Goal: Obtain resource: Download file/media

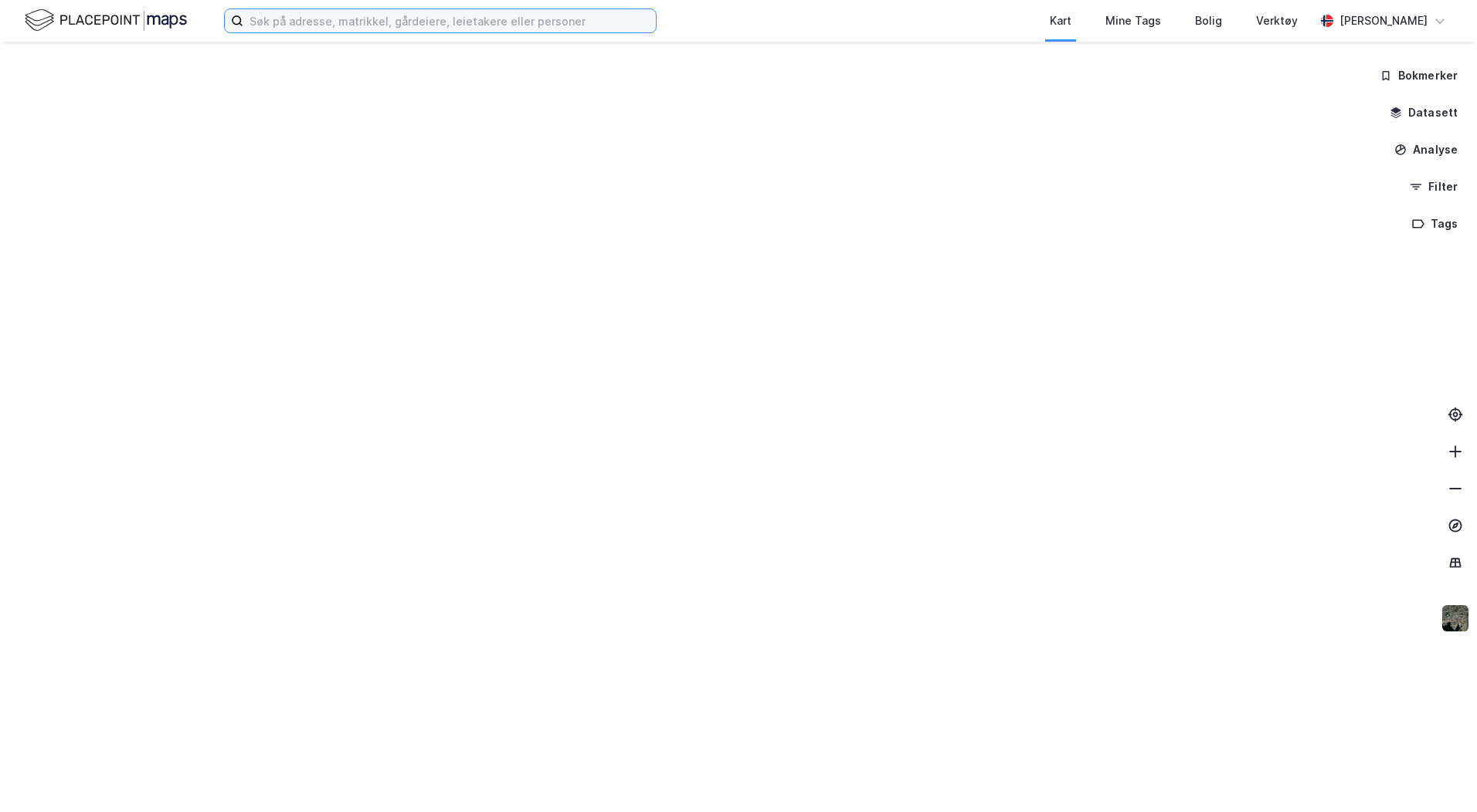
click at [287, 24] on input at bounding box center [450, 21] width 413 height 23
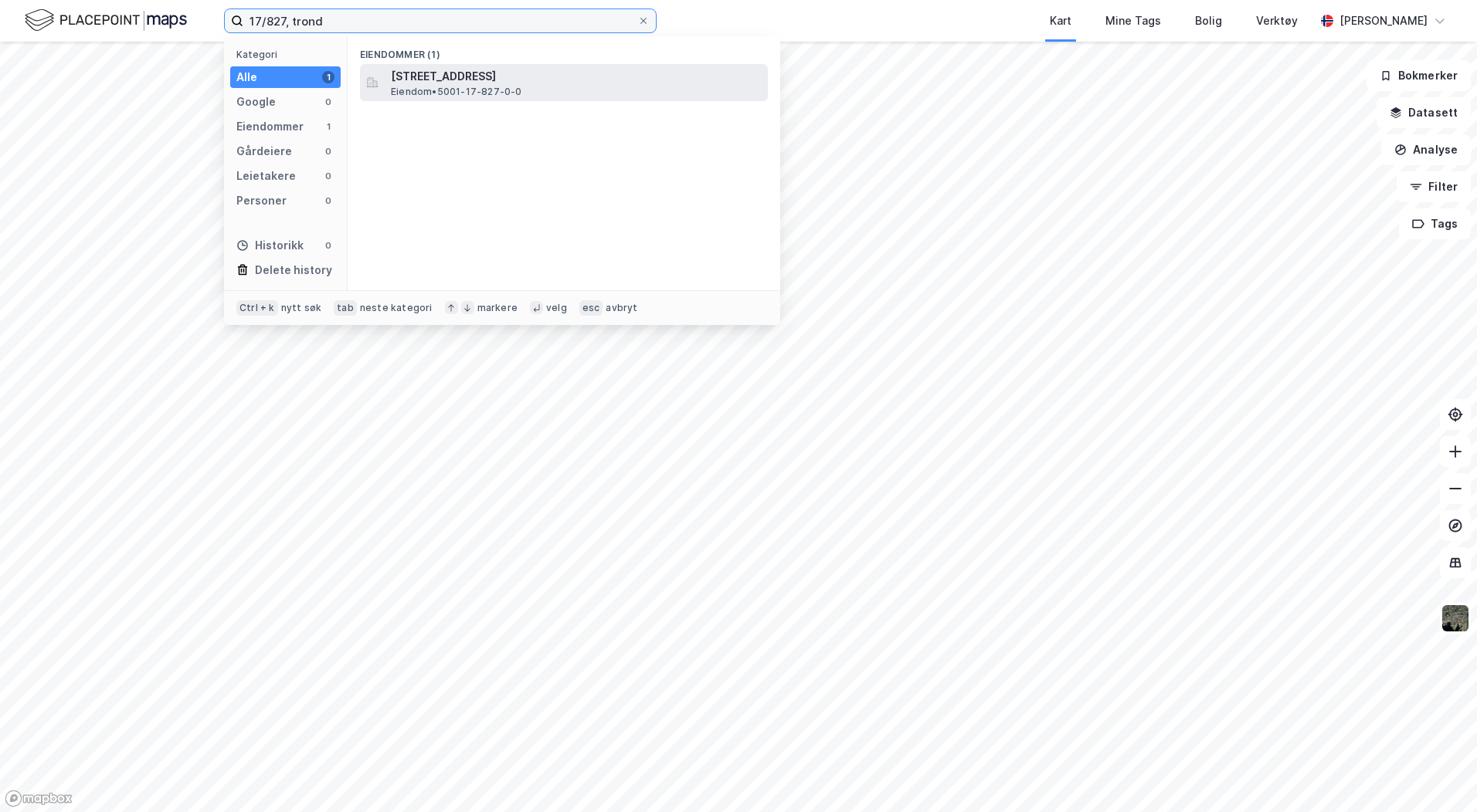
type input "17/827, trond"
click at [452, 90] on span "Eiendom • 5001-17-827-0-0" at bounding box center [457, 92] width 131 height 13
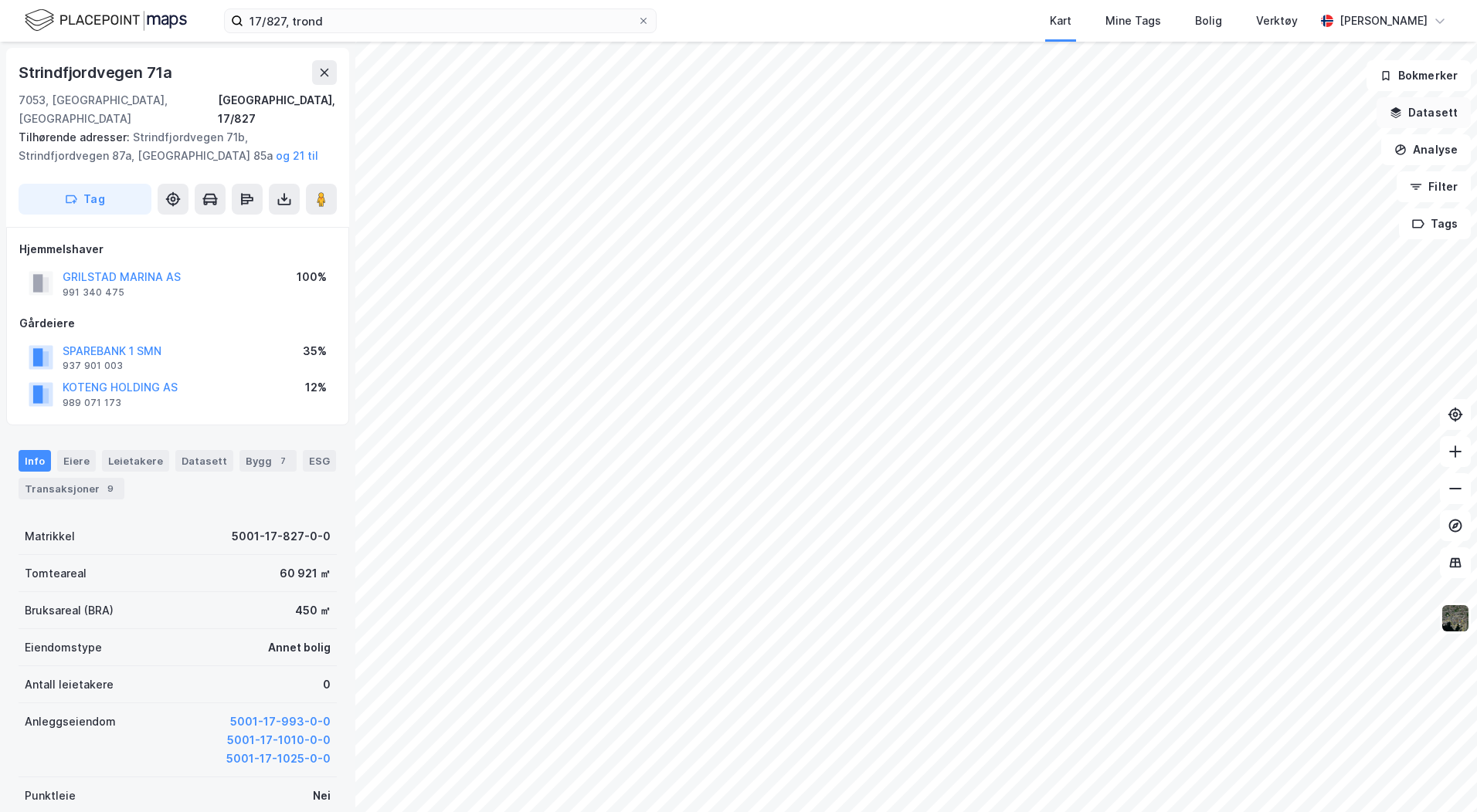
click at [1403, 122] on button "Datasett" at bounding box center [1423, 112] width 94 height 31
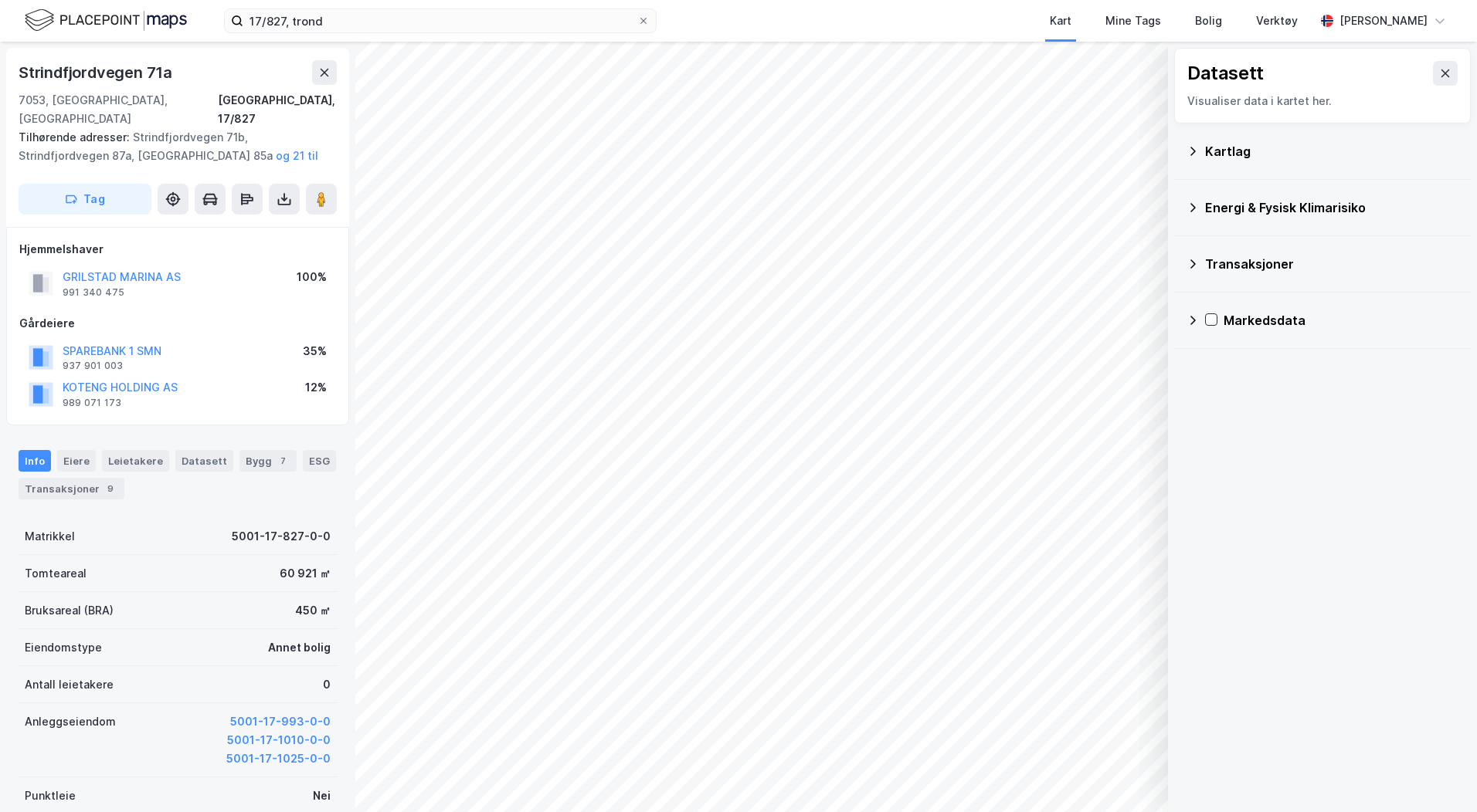
click at [1209, 145] on div "Kartlag" at bounding box center [1332, 151] width 254 height 19
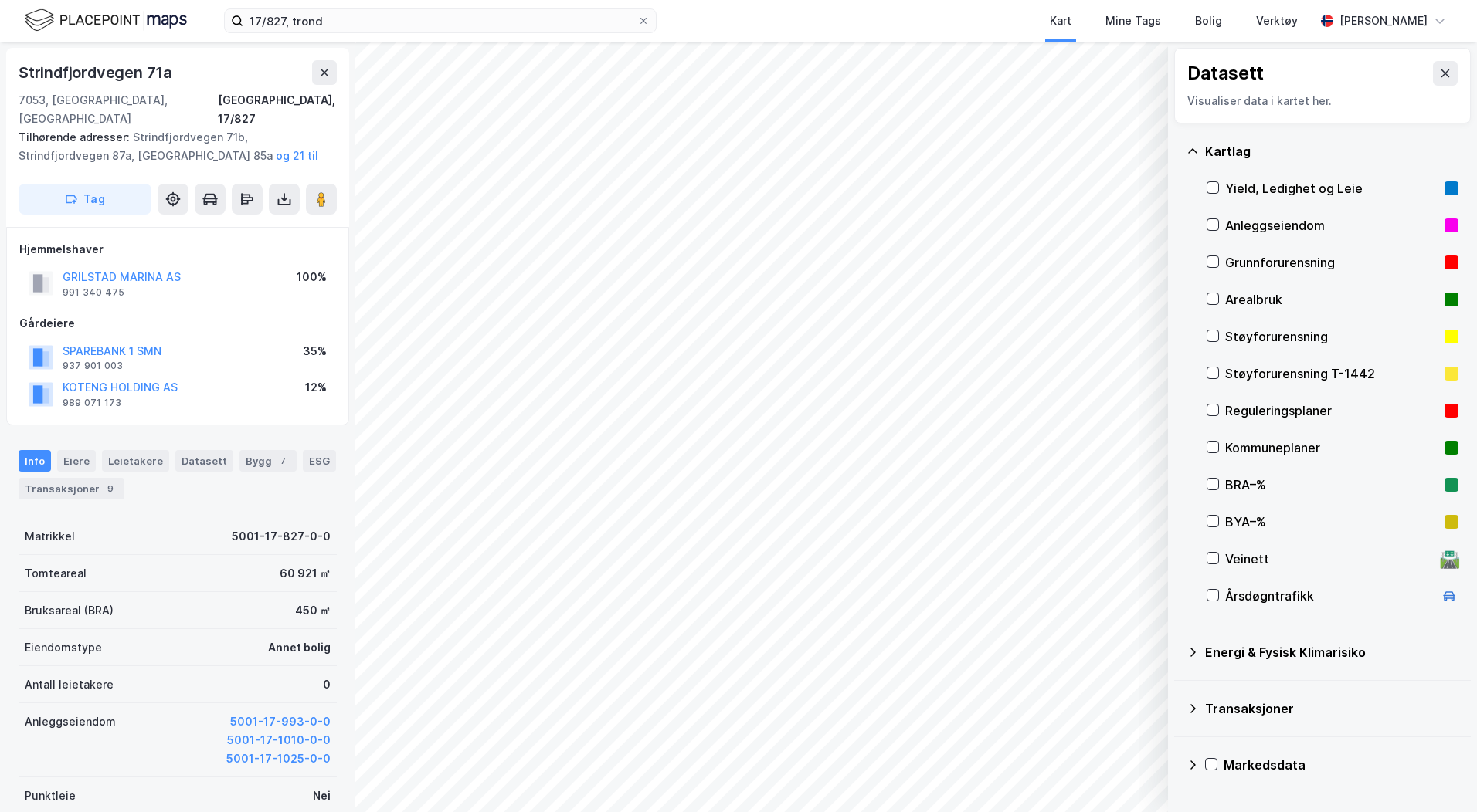
click at [1237, 413] on div "Reguleringsplaner" at bounding box center [1331, 411] width 213 height 19
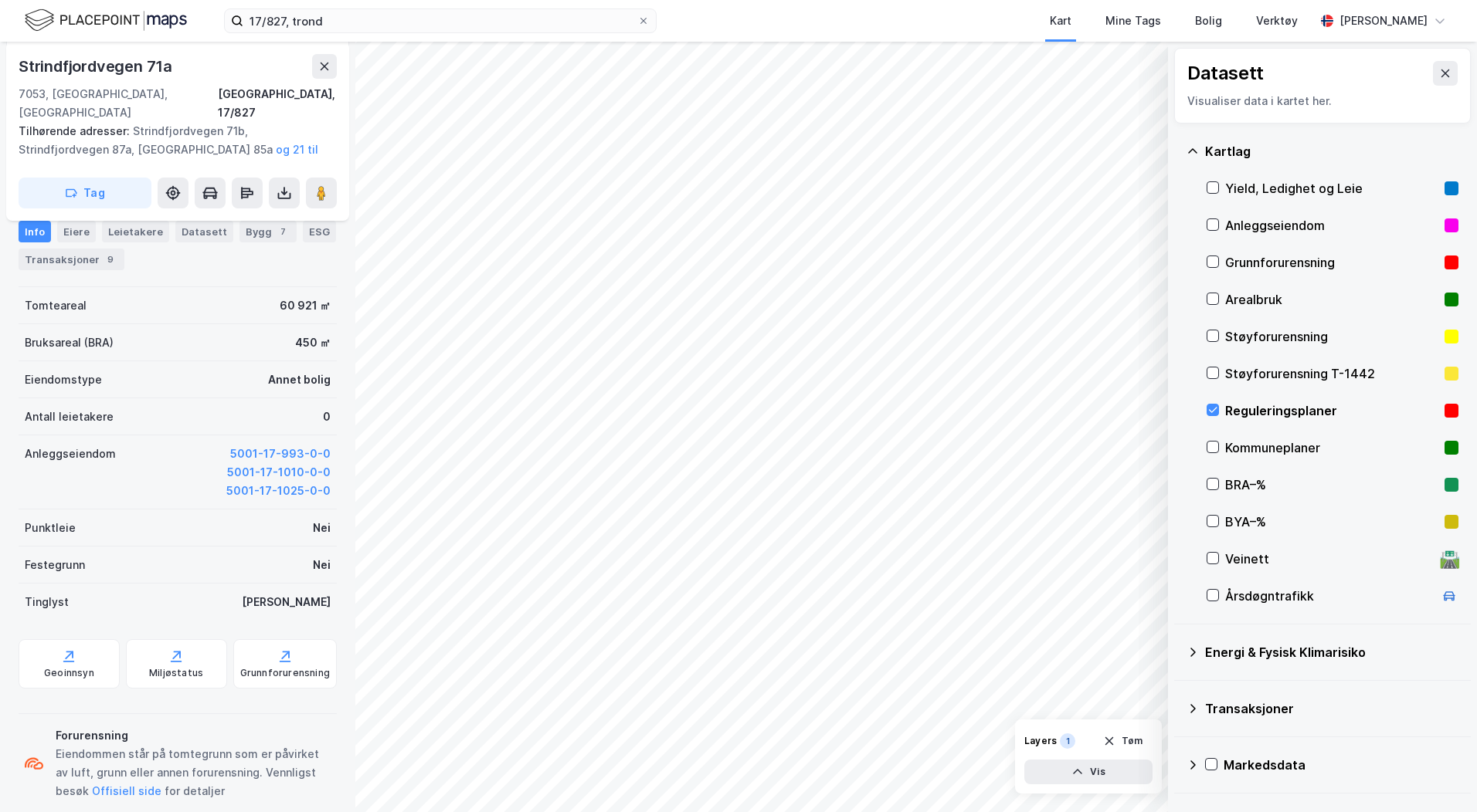
scroll to position [276, 0]
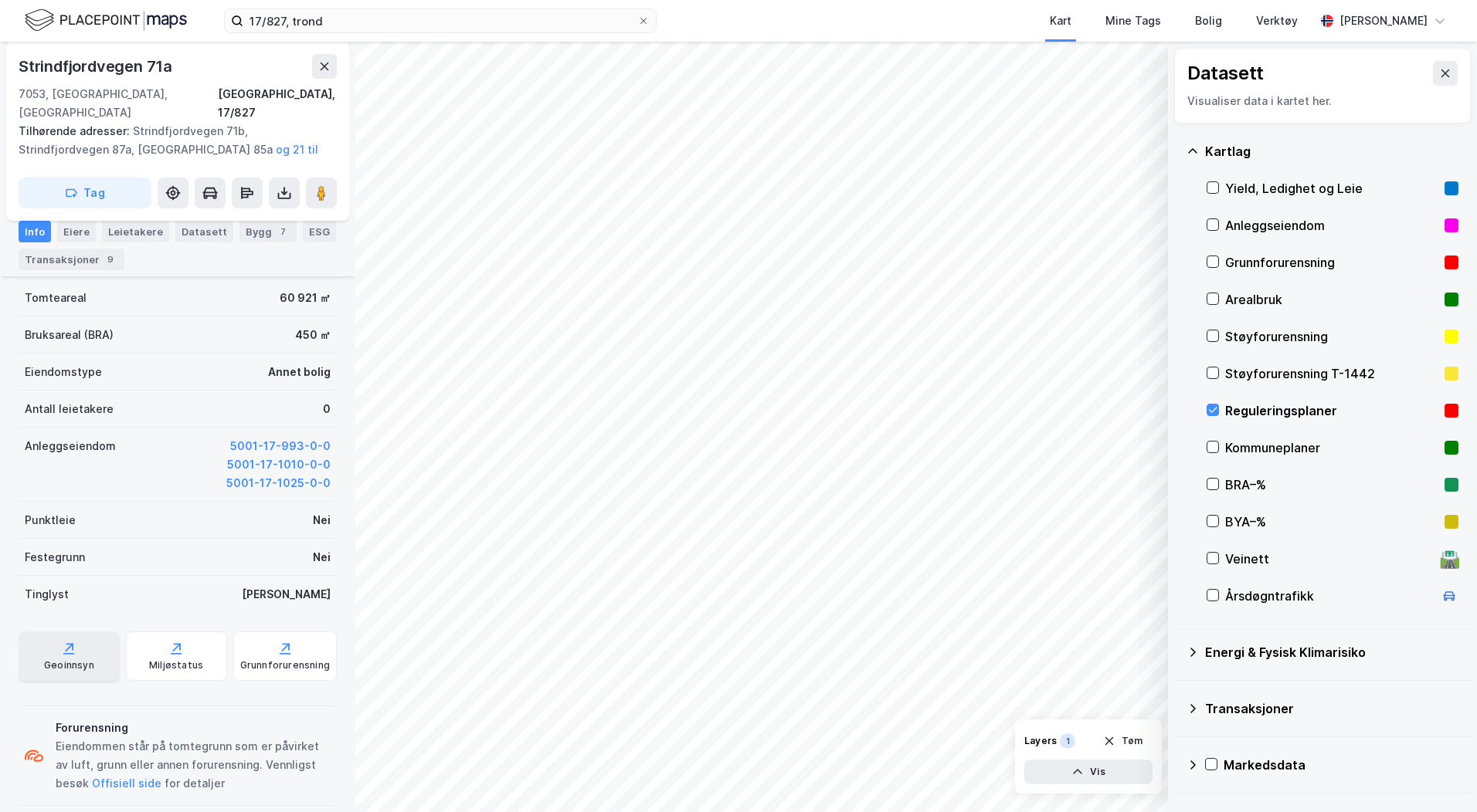
click at [79, 659] on div "Geoinnsyn" at bounding box center [69, 665] width 50 height 13
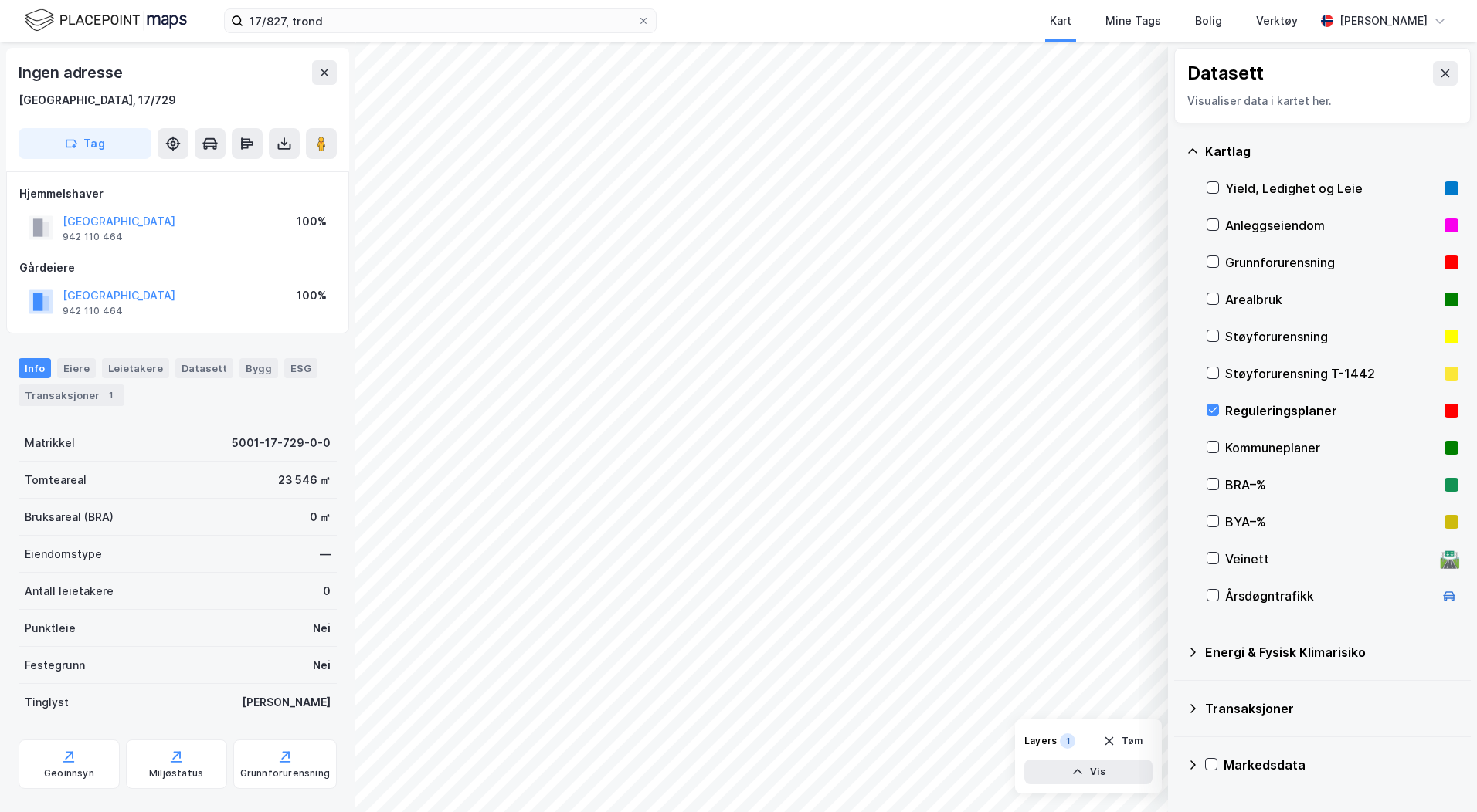
scroll to position [2, 0]
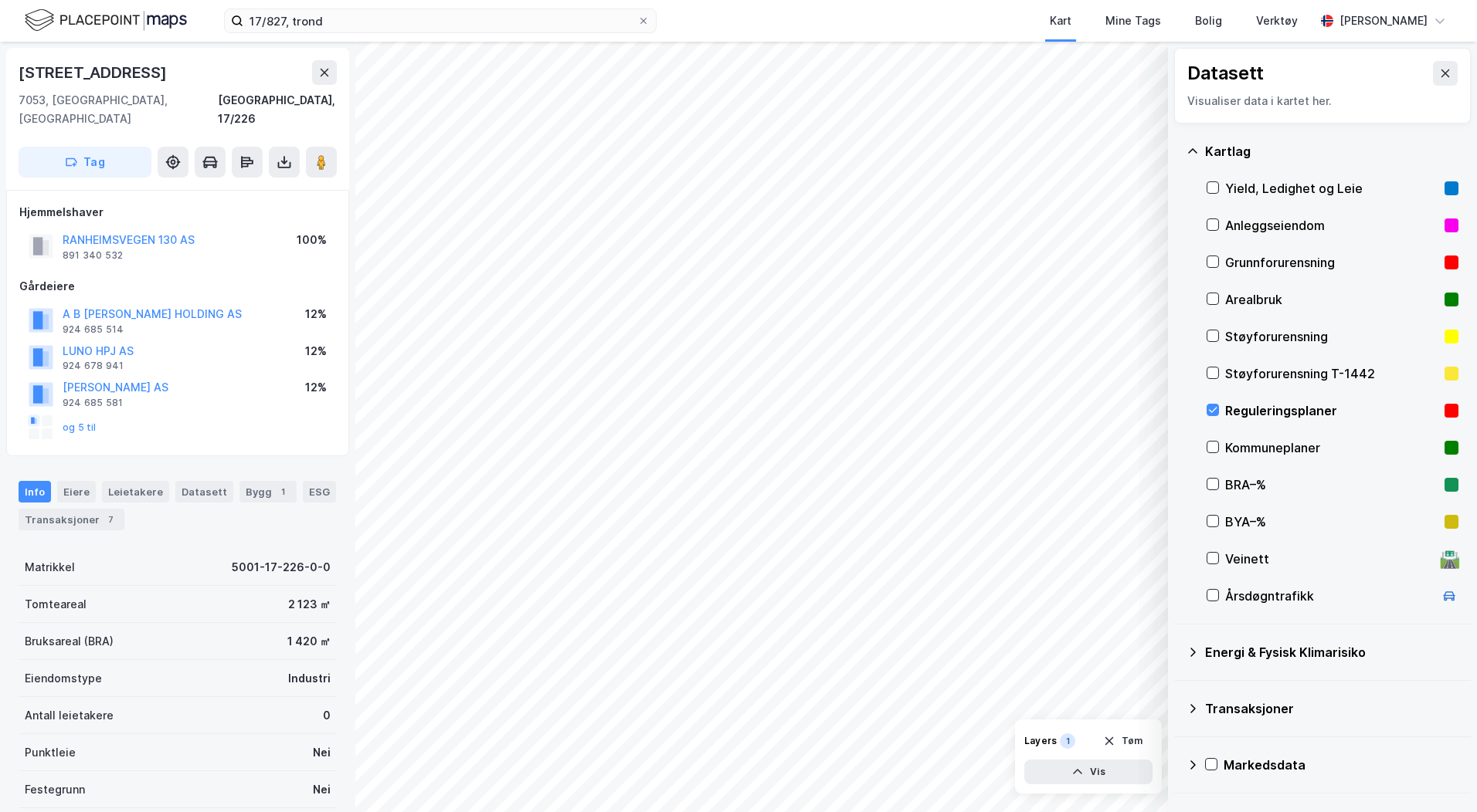
scroll to position [2, 0]
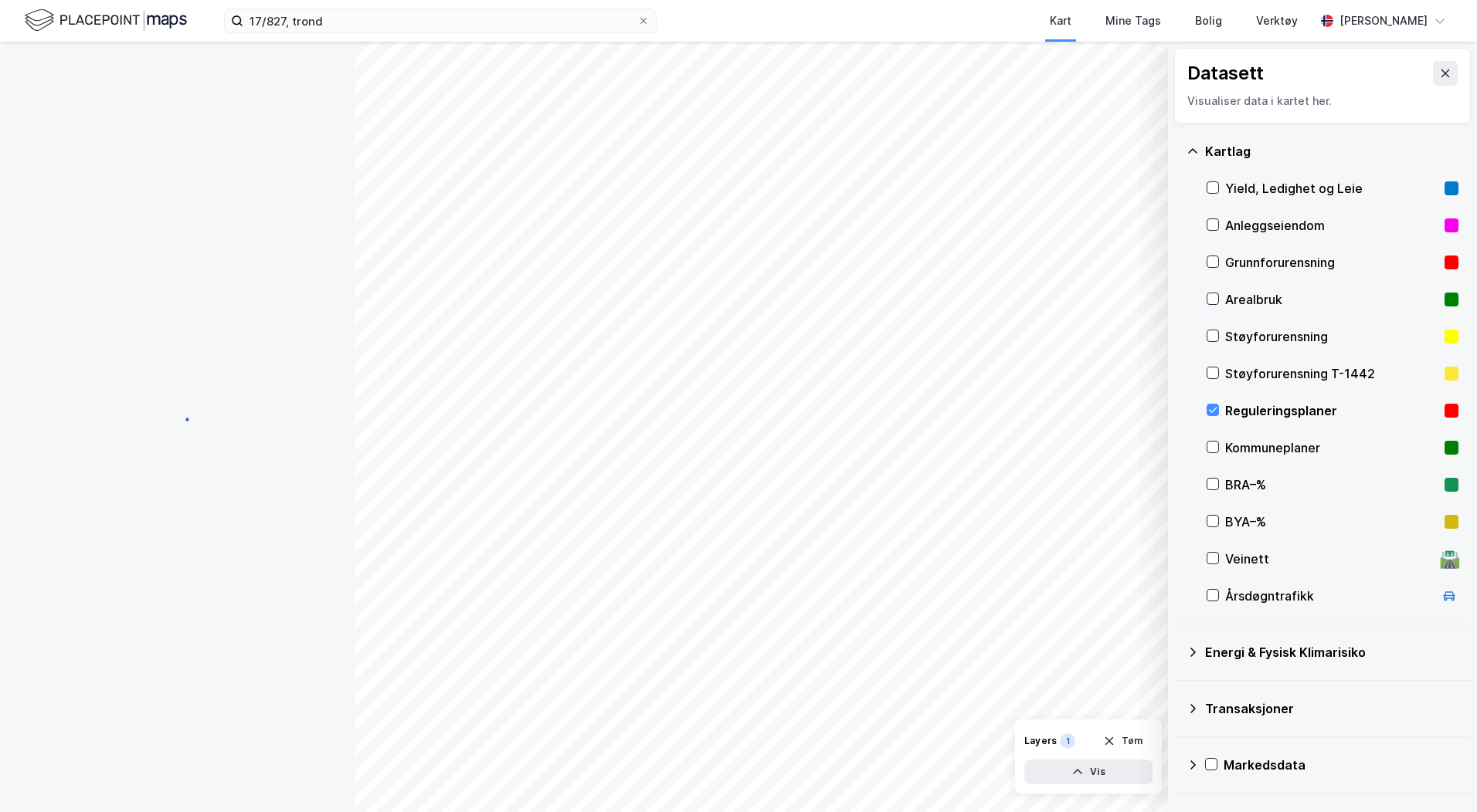
scroll to position [2, 0]
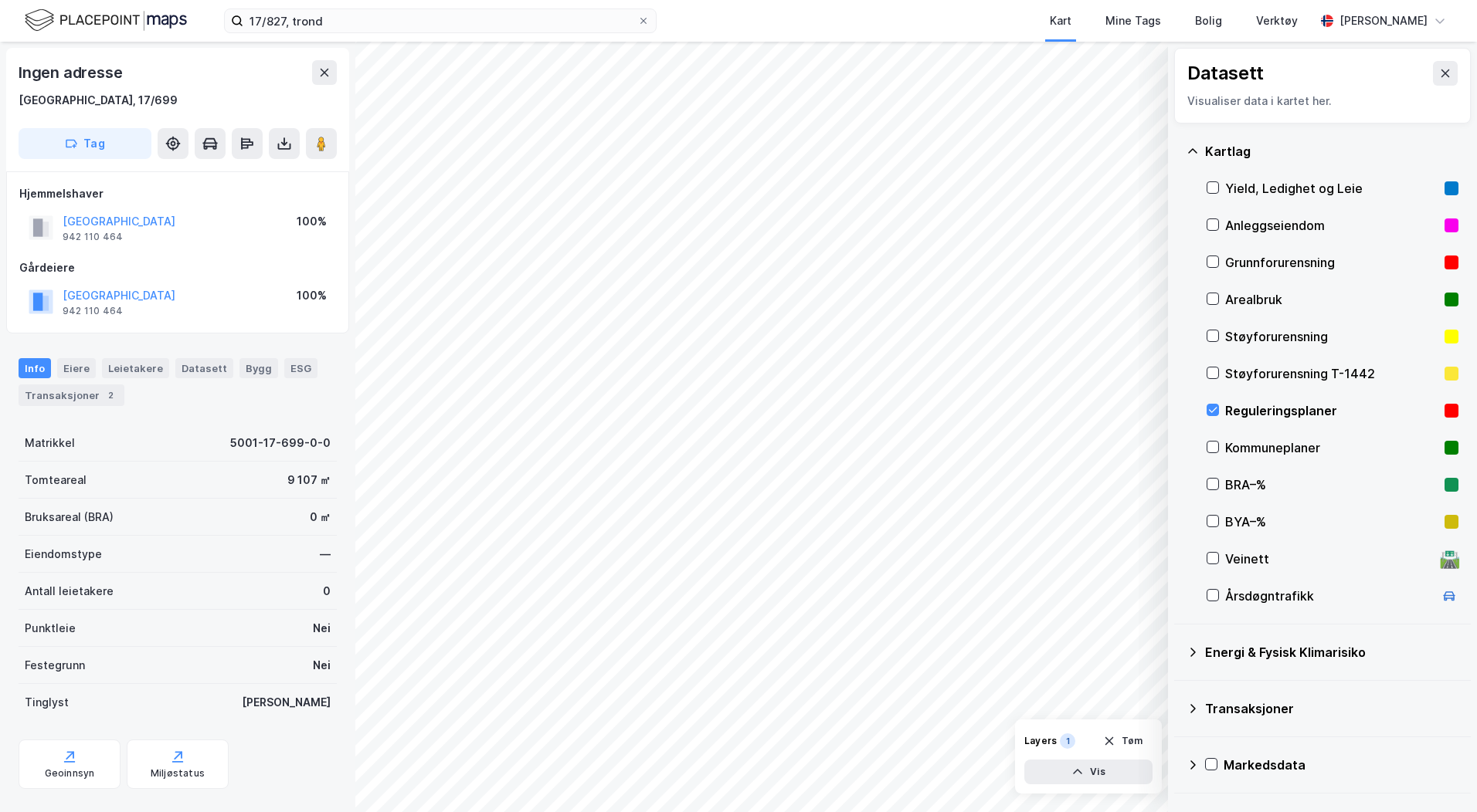
scroll to position [2, 0]
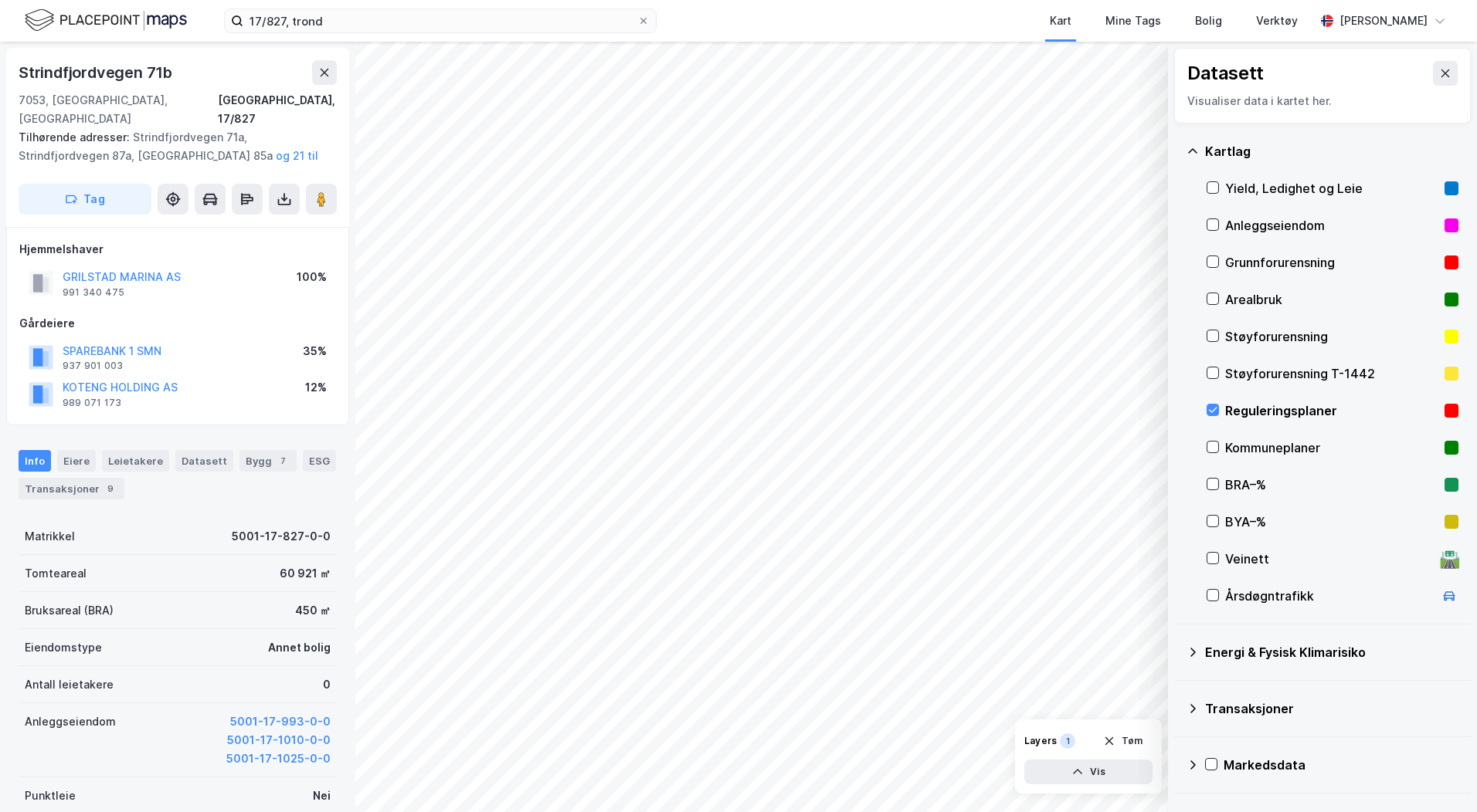
scroll to position [2, 0]
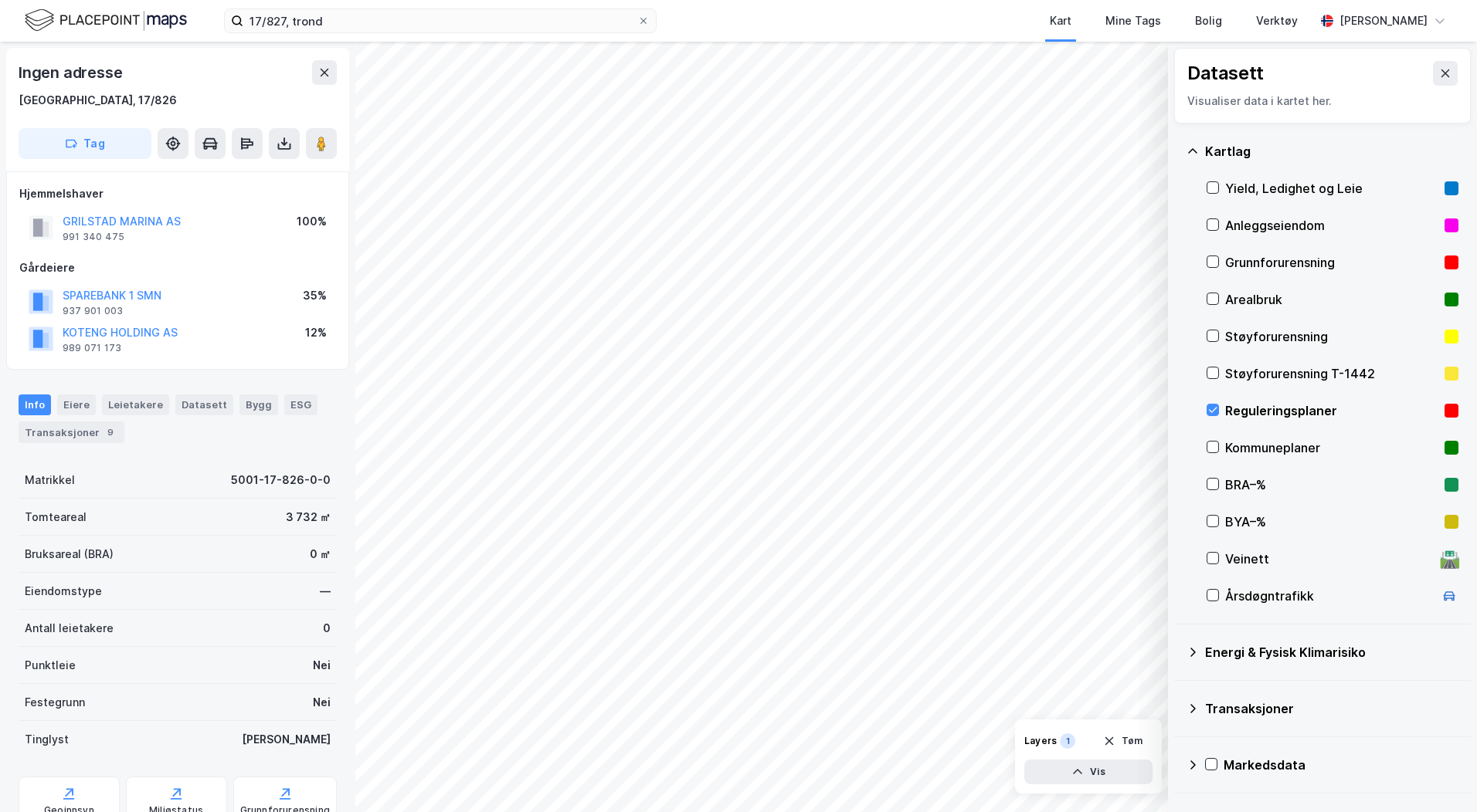
scroll to position [2, 0]
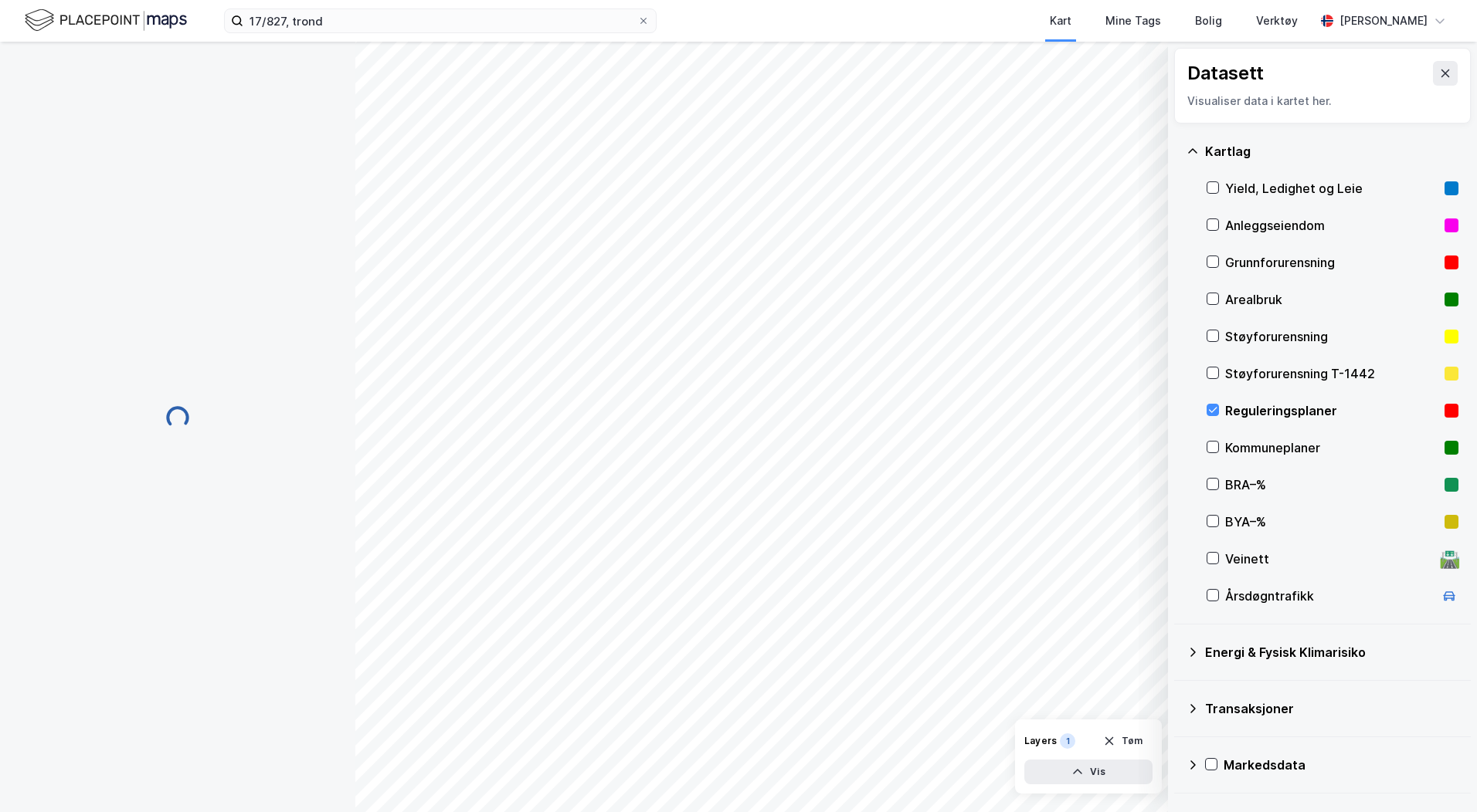
scroll to position [2, 0]
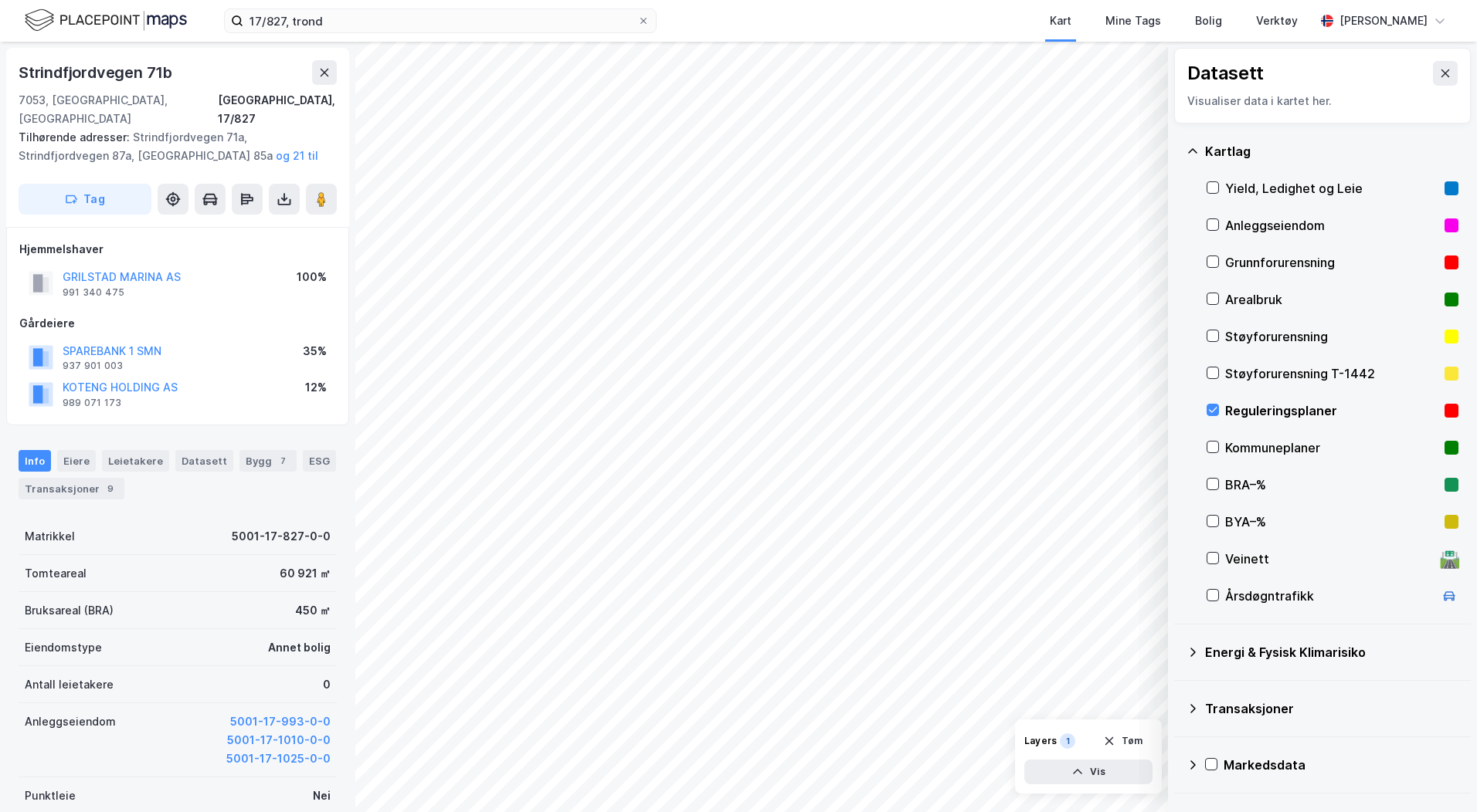
scroll to position [2, 0]
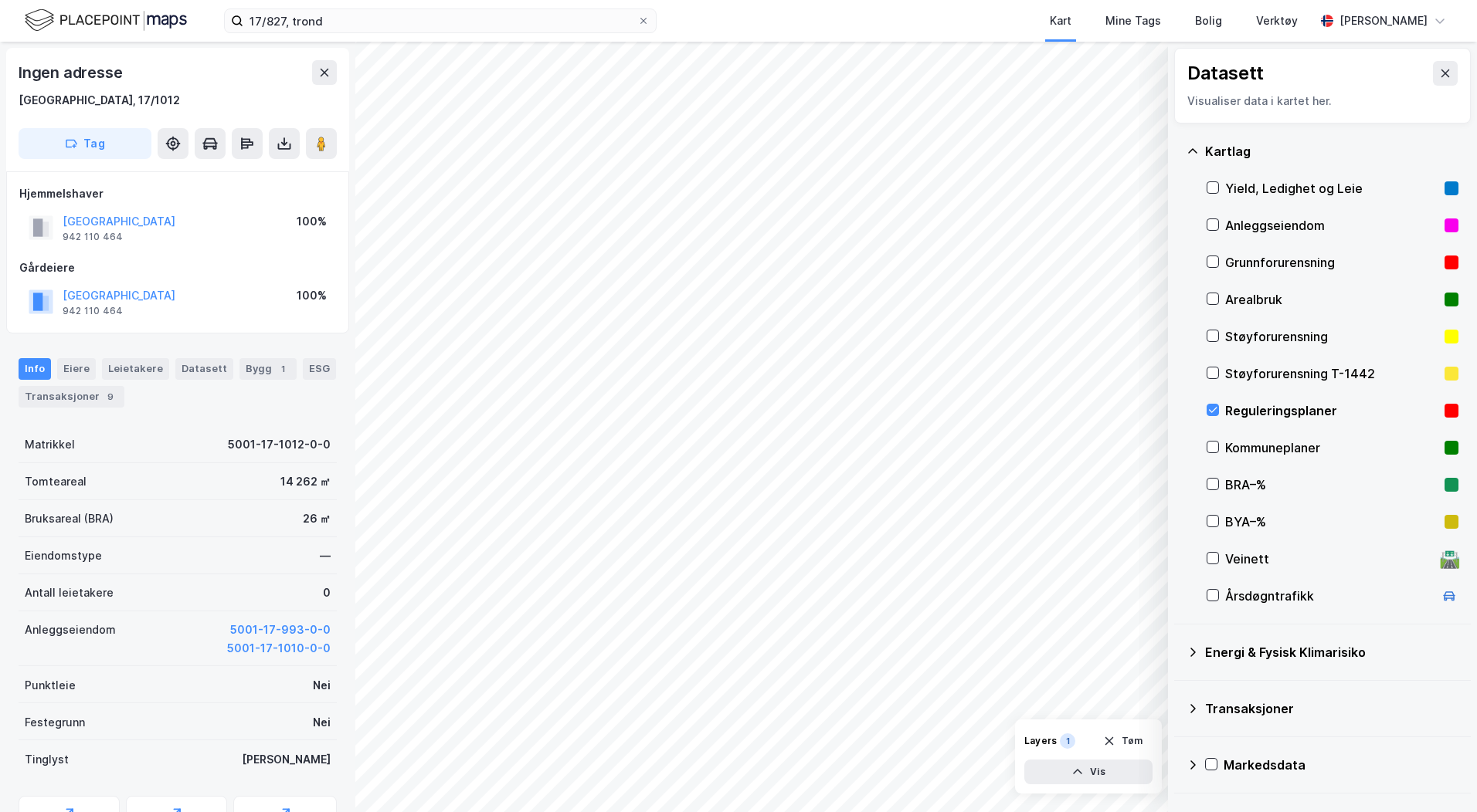
scroll to position [2, 0]
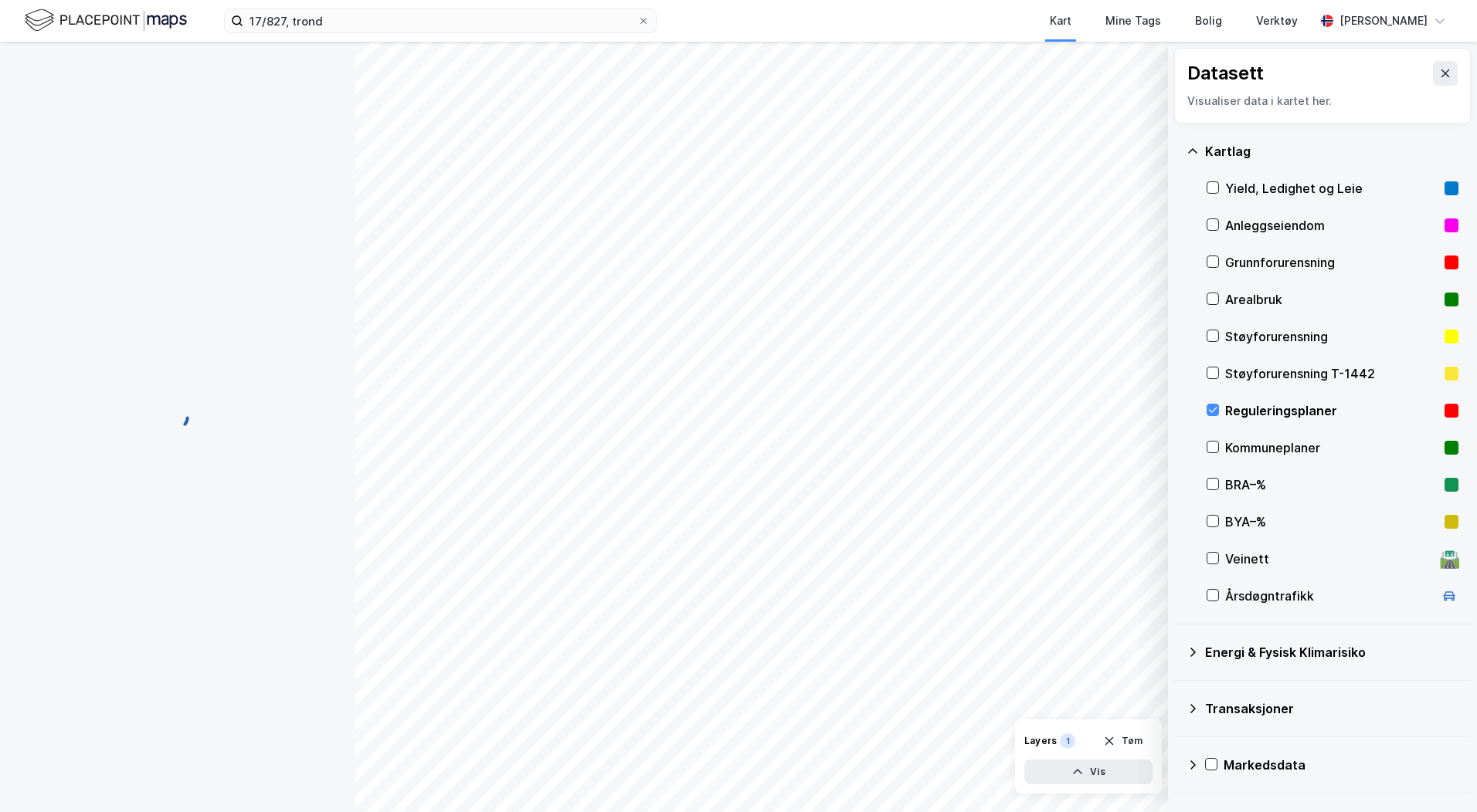
scroll to position [2, 0]
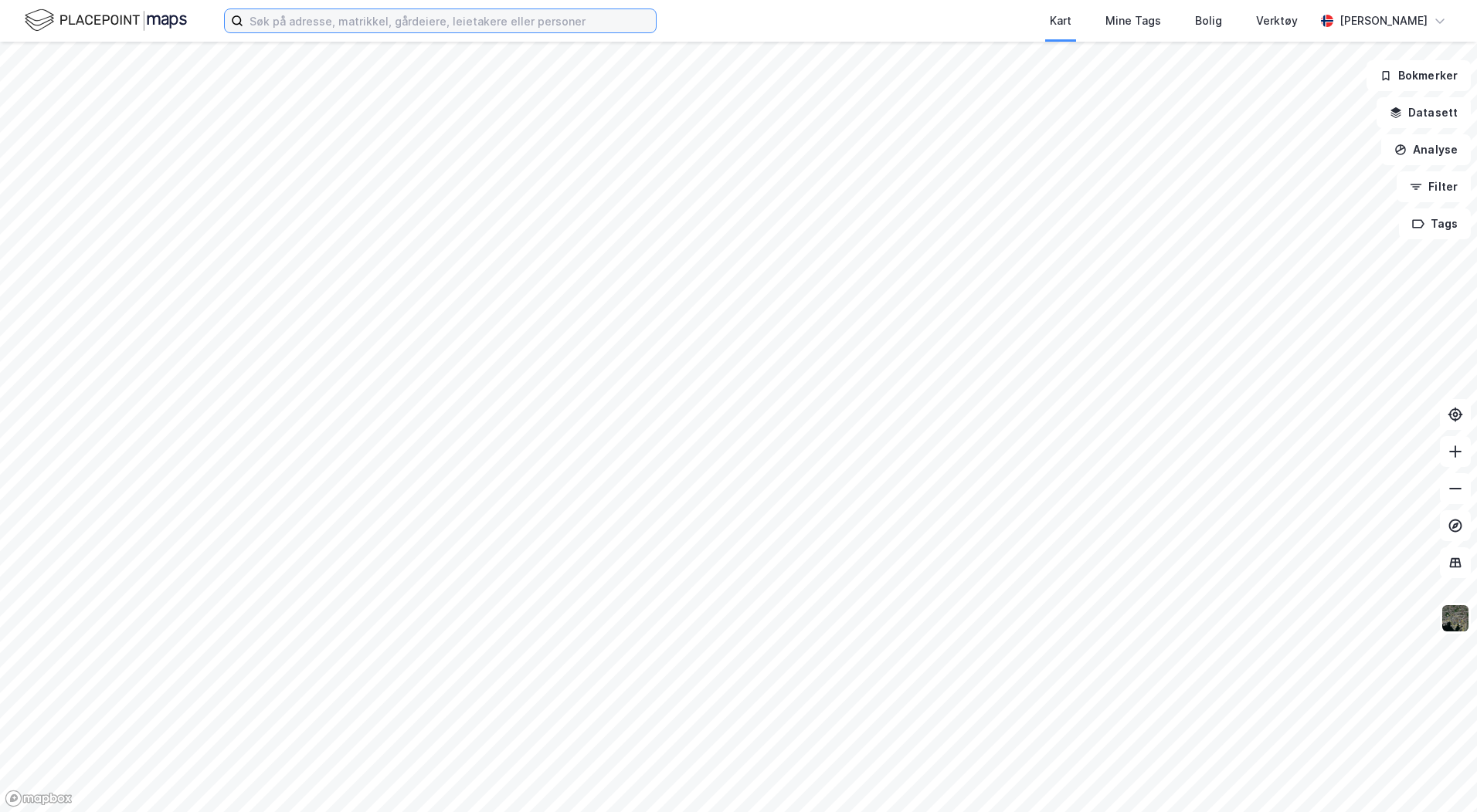
click at [302, 15] on input at bounding box center [450, 21] width 413 height 23
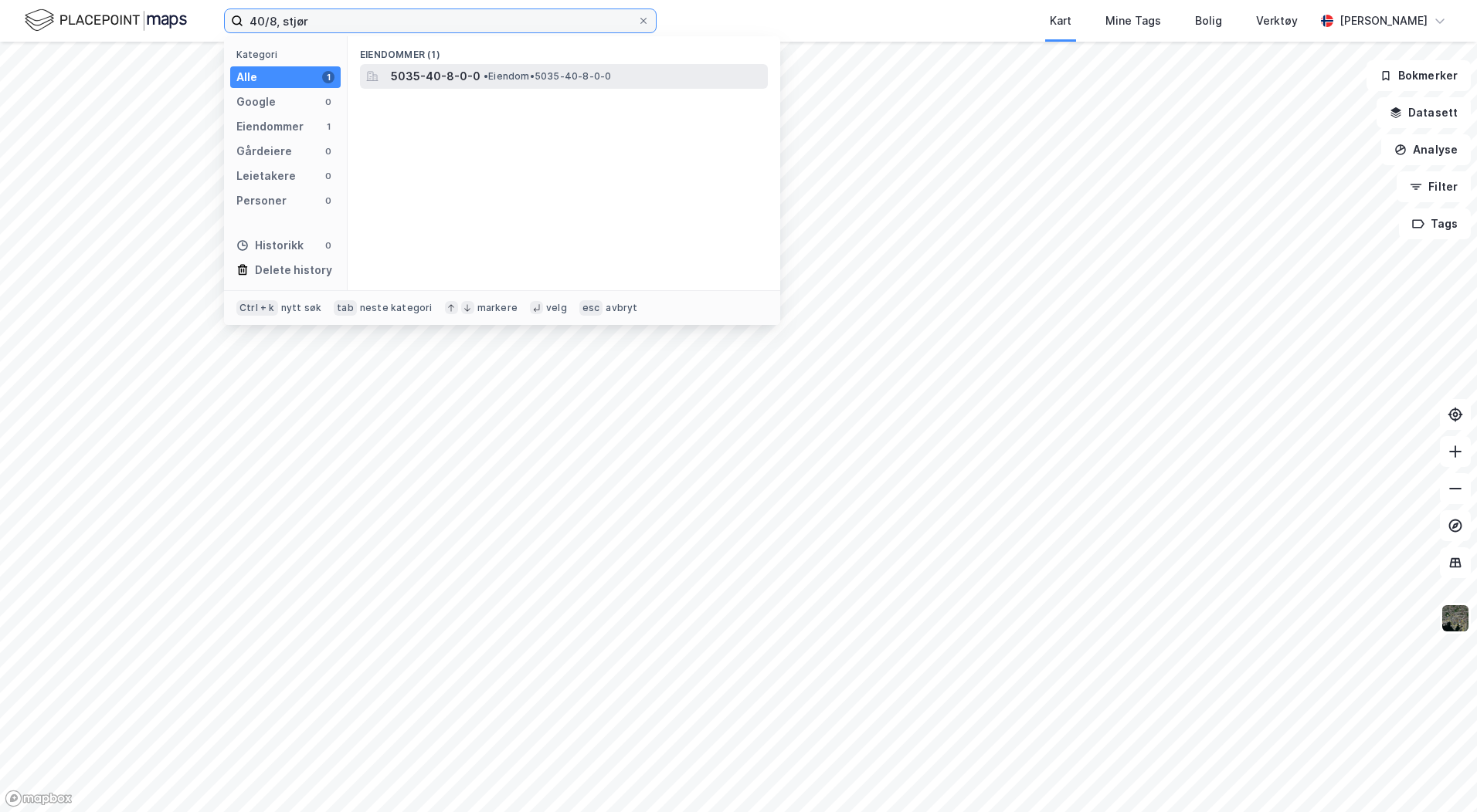
type input "40/8, stjør"
click at [413, 74] on span "5035-40-8-0-0" at bounding box center [436, 76] width 90 height 19
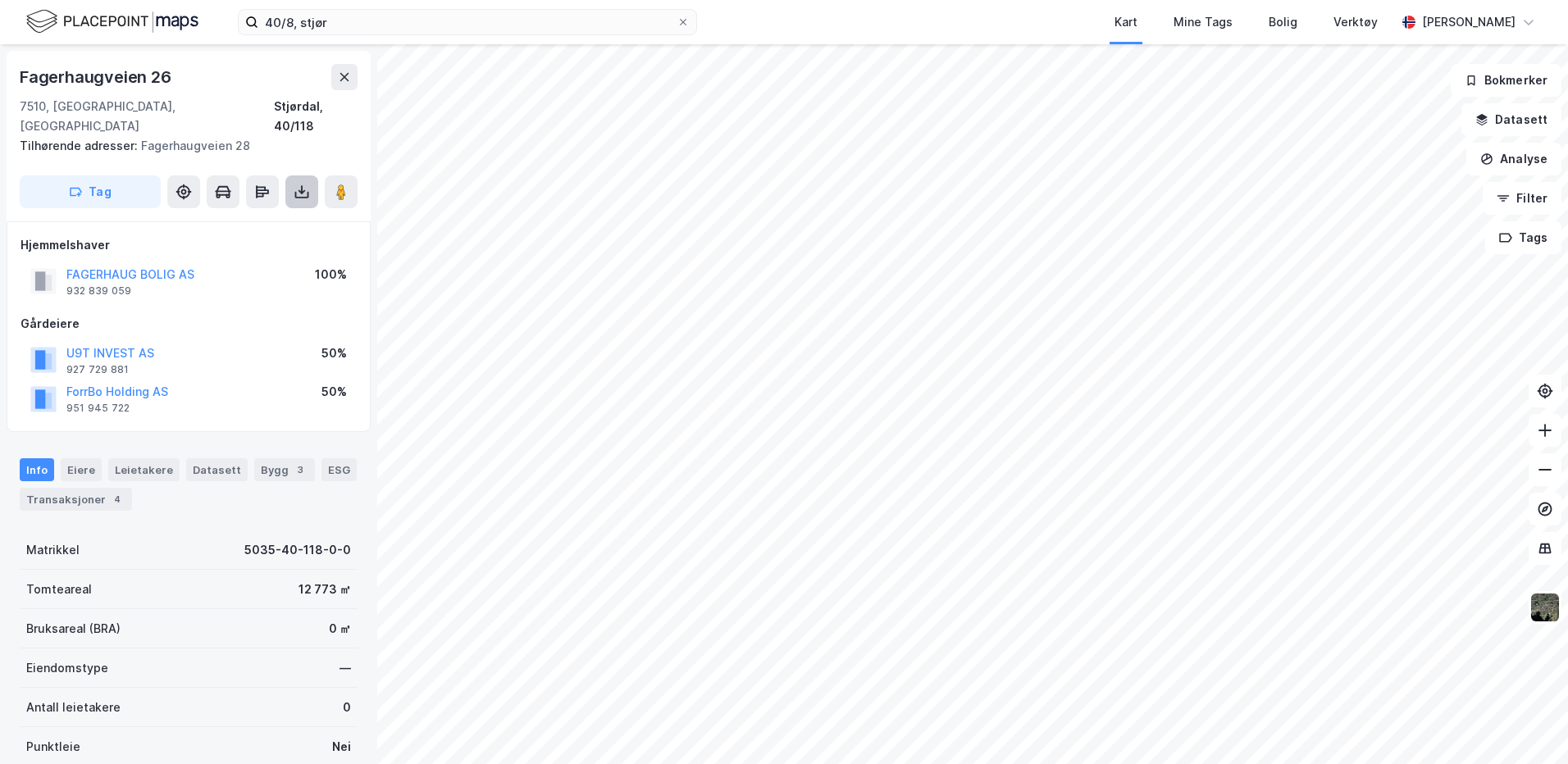
click at [299, 183] on icon at bounding box center [301, 191] width 16 height 16
click at [216, 218] on div "Last ned grunnbok" at bounding box center [221, 224] width 95 height 13
